Goal: Information Seeking & Learning: Learn about a topic

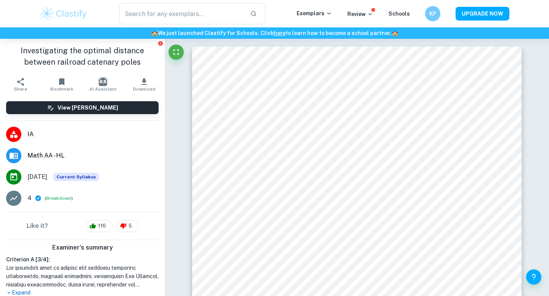
scroll to position [554, 0]
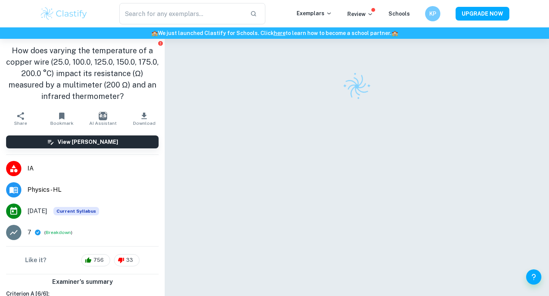
scroll to position [39, 0]
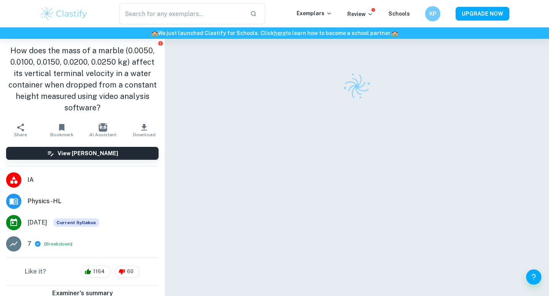
scroll to position [39, 0]
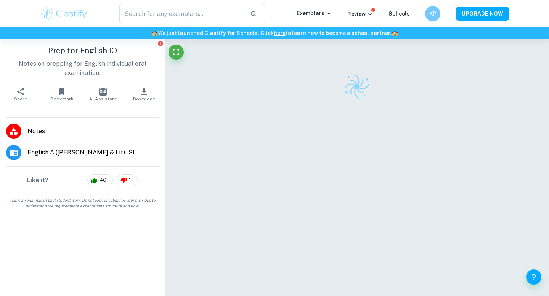
scroll to position [39, 0]
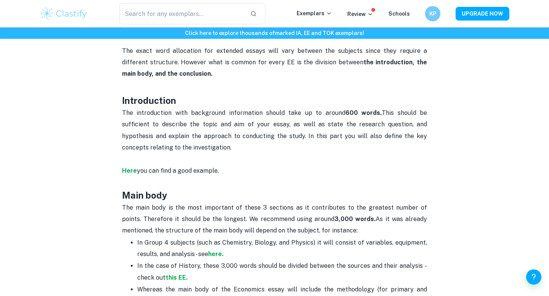
scroll to position [327, 0]
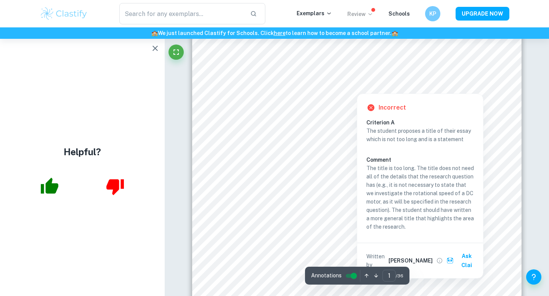
scroll to position [135, 0]
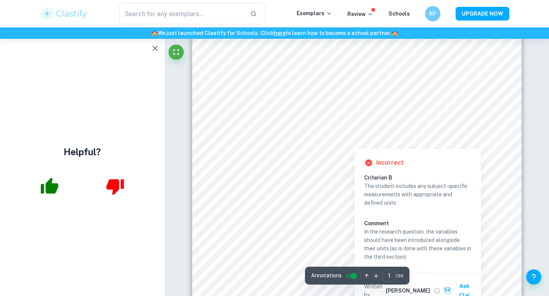
click at [354, 136] on div at bounding box center [396, 132] width 161 height 11
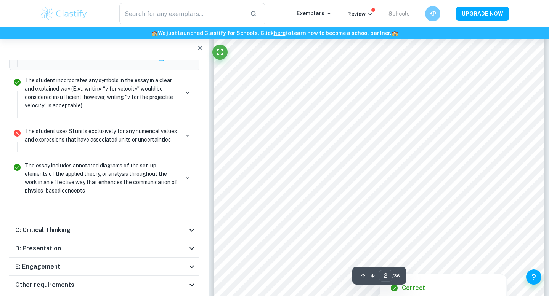
scroll to position [692, 0]
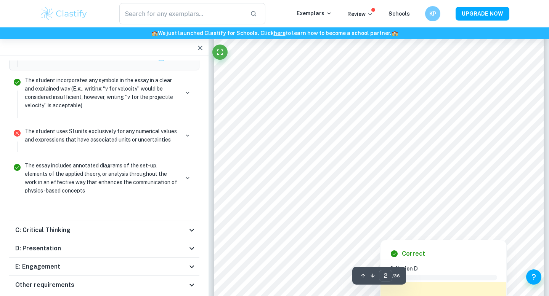
drag, startPoint x: 335, startPoint y: 128, endPoint x: 382, endPoint y: 16, distance: 121.9
click at [335, 128] on div at bounding box center [379, 122] width 231 height 22
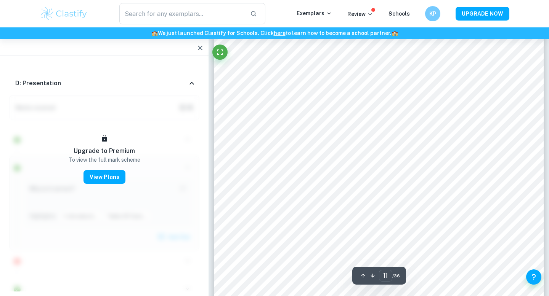
scroll to position [4928, 0]
type input "12"
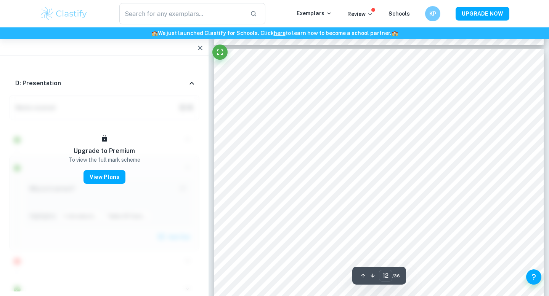
scroll to position [5334, 0]
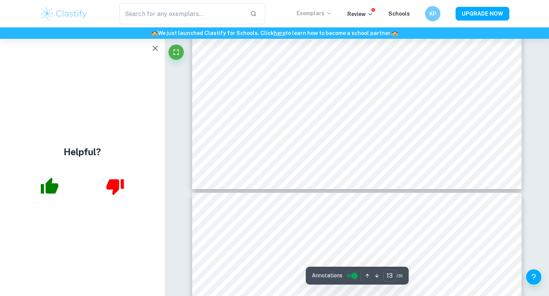
scroll to position [5575, 0]
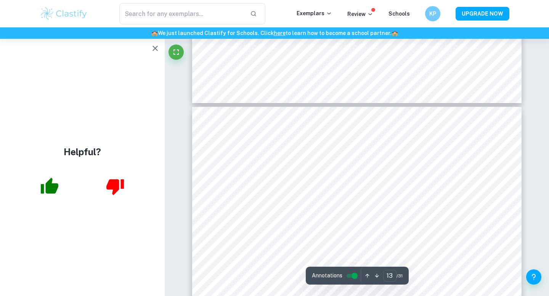
type input "14"
click at [155, 50] on icon "button" at bounding box center [155, 48] width 9 height 9
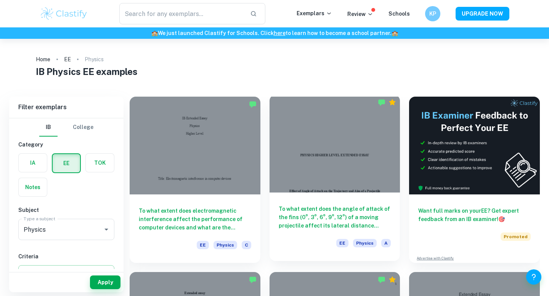
click at [334, 200] on div "To what extent does the angle of attack of the fins (0°, 3°, 6°, 9°, 12°) of a …" at bounding box center [334, 227] width 131 height 69
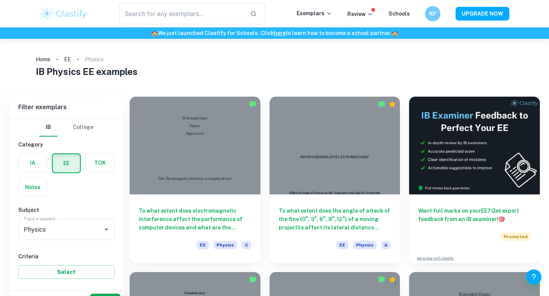
scroll to position [83, 0]
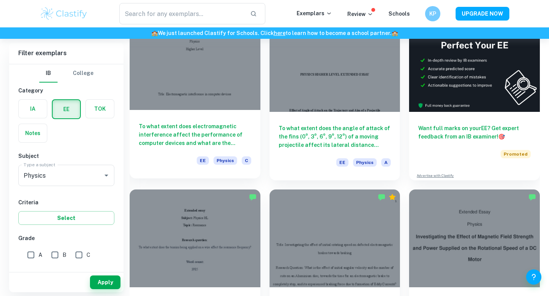
click at [189, 128] on h6 "To what extent does electromagnetic interference affect the performance of comp…" at bounding box center [195, 134] width 112 height 25
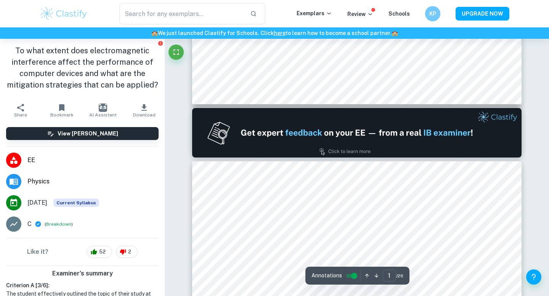
type input "2"
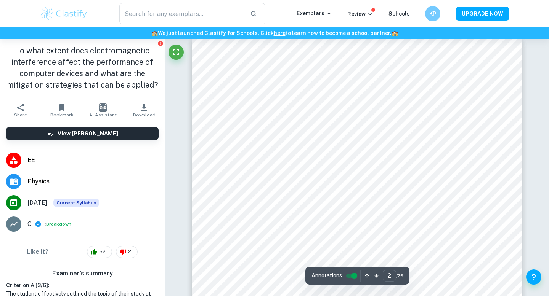
scroll to position [526, 0]
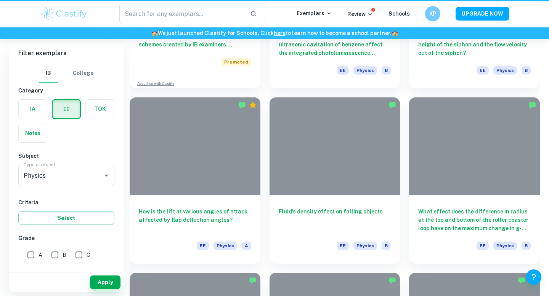
scroll to position [83, 0]
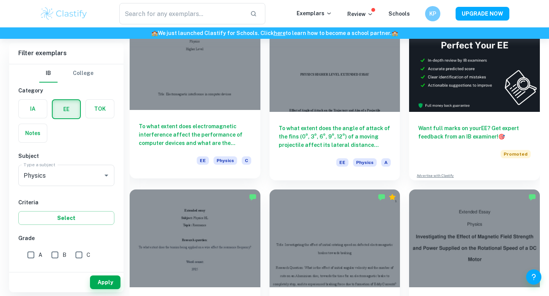
click at [160, 129] on h6 "To what extent does electromagnetic interference affect the performance of comp…" at bounding box center [195, 134] width 112 height 25
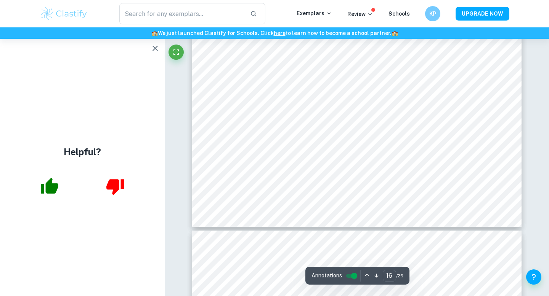
scroll to position [7227, 0]
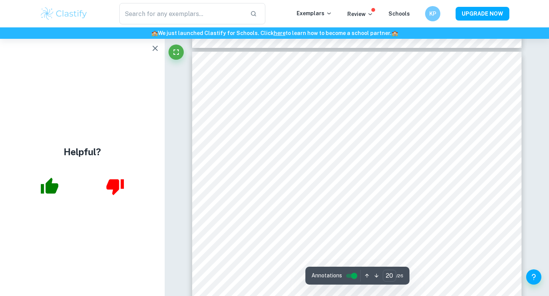
type input "21"
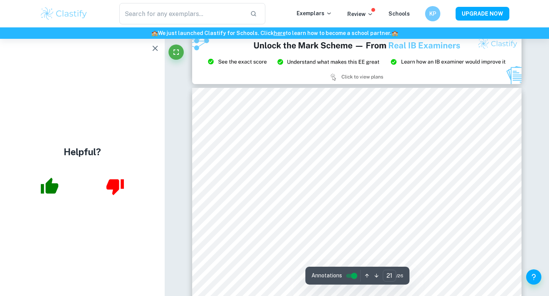
scroll to position [9646, 0]
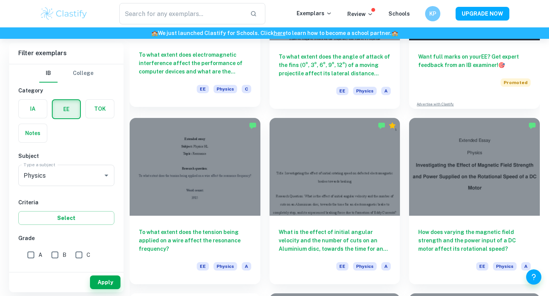
scroll to position [155, 0]
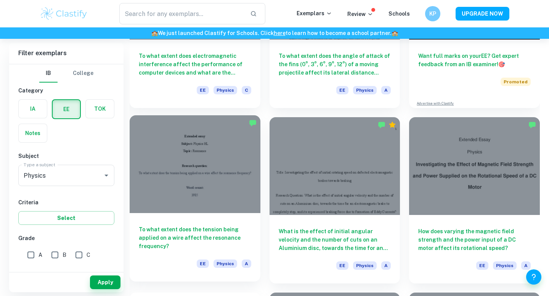
click at [226, 152] on div at bounding box center [195, 164] width 131 height 98
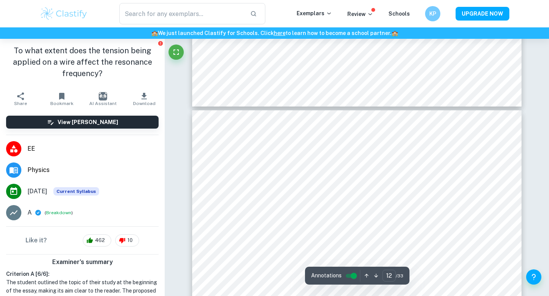
scroll to position [4860, 0]
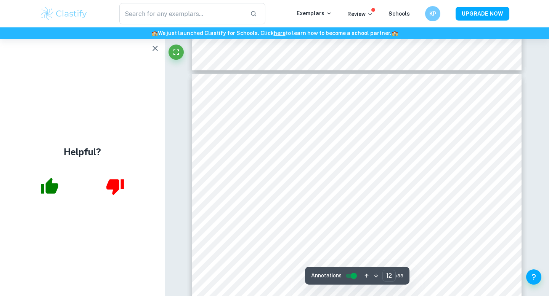
click at [157, 47] on icon "button" at bounding box center [155, 48] width 9 height 9
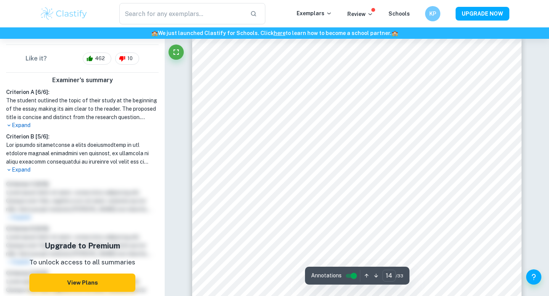
scroll to position [5944, 0]
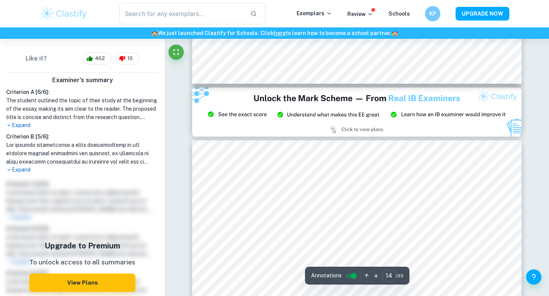
type input "15"
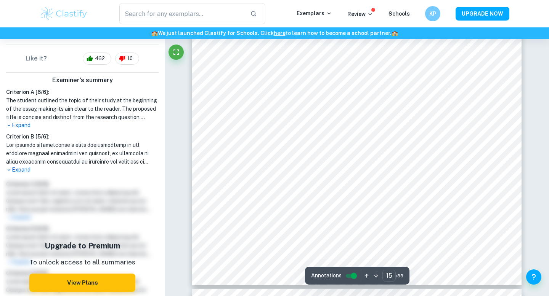
scroll to position [6416, 0]
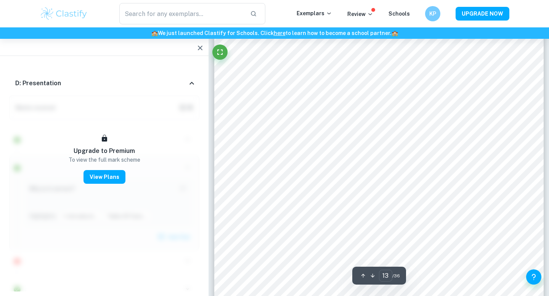
scroll to position [5845, 0]
click at [198, 43] on icon "button" at bounding box center [199, 47] width 9 height 9
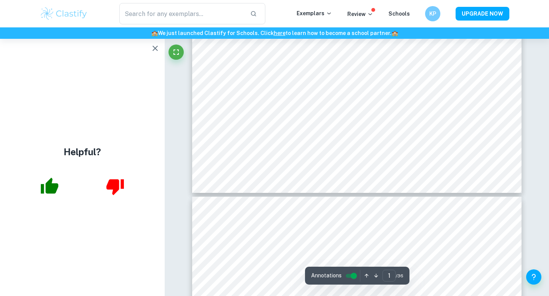
scroll to position [113, 0]
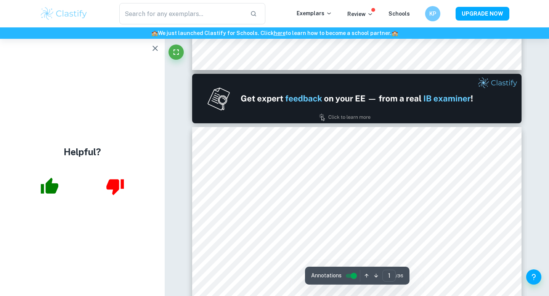
type input "2"
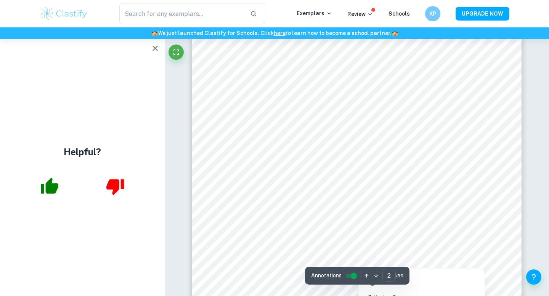
scroll to position [667, 0]
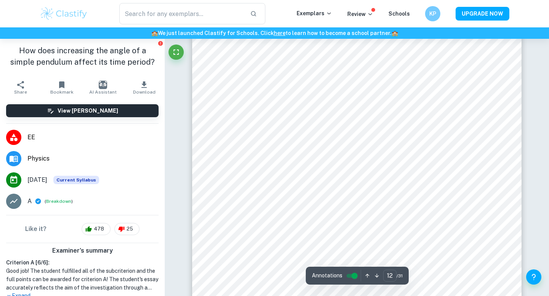
scroll to position [4960, 0]
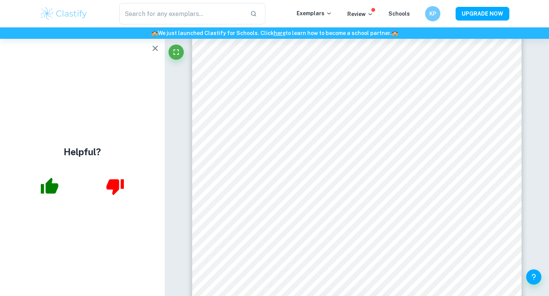
scroll to position [39, 0]
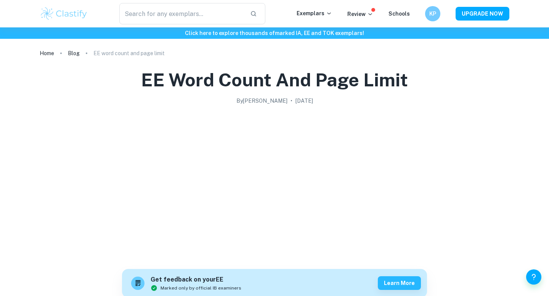
scroll to position [327, 0]
